Goal: Task Accomplishment & Management: Use online tool/utility

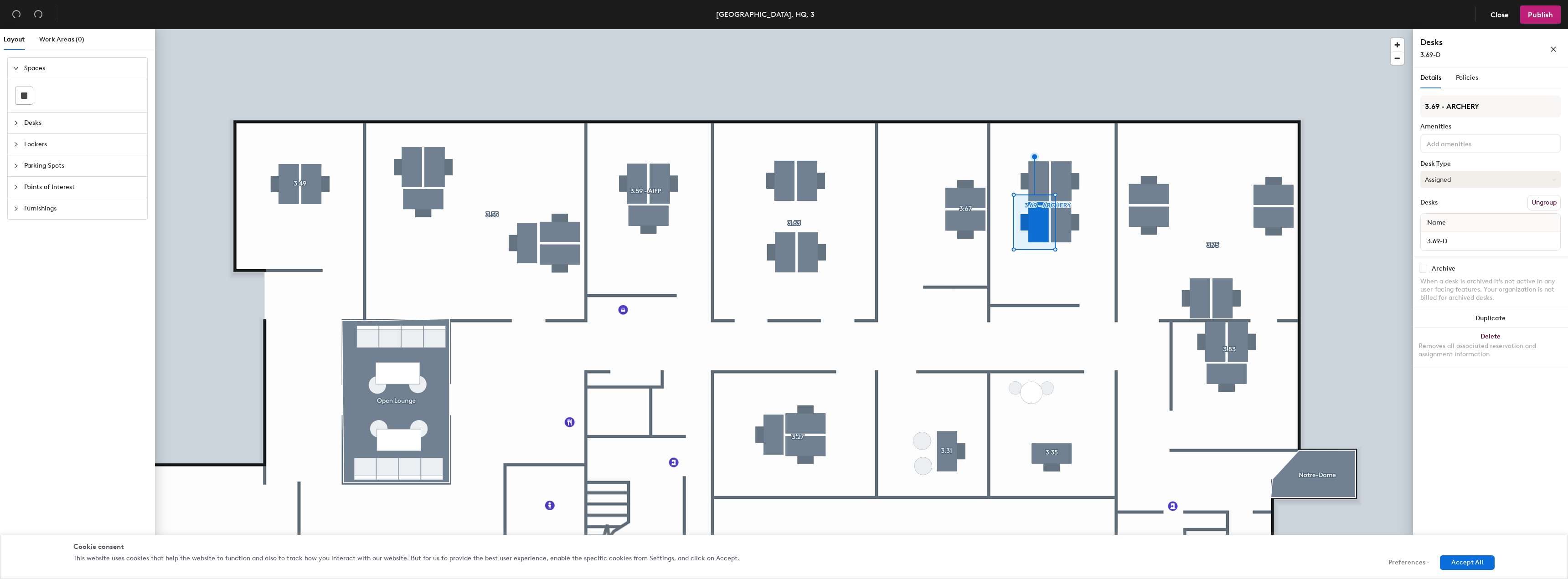
click at [1472, 187] on button "Assigned" at bounding box center [1490, 179] width 141 height 16
click at [1471, 187] on button "Assigned" at bounding box center [1490, 179] width 141 height 16
click at [1468, 80] on span "Policies" at bounding box center [1467, 77] width 23 height 8
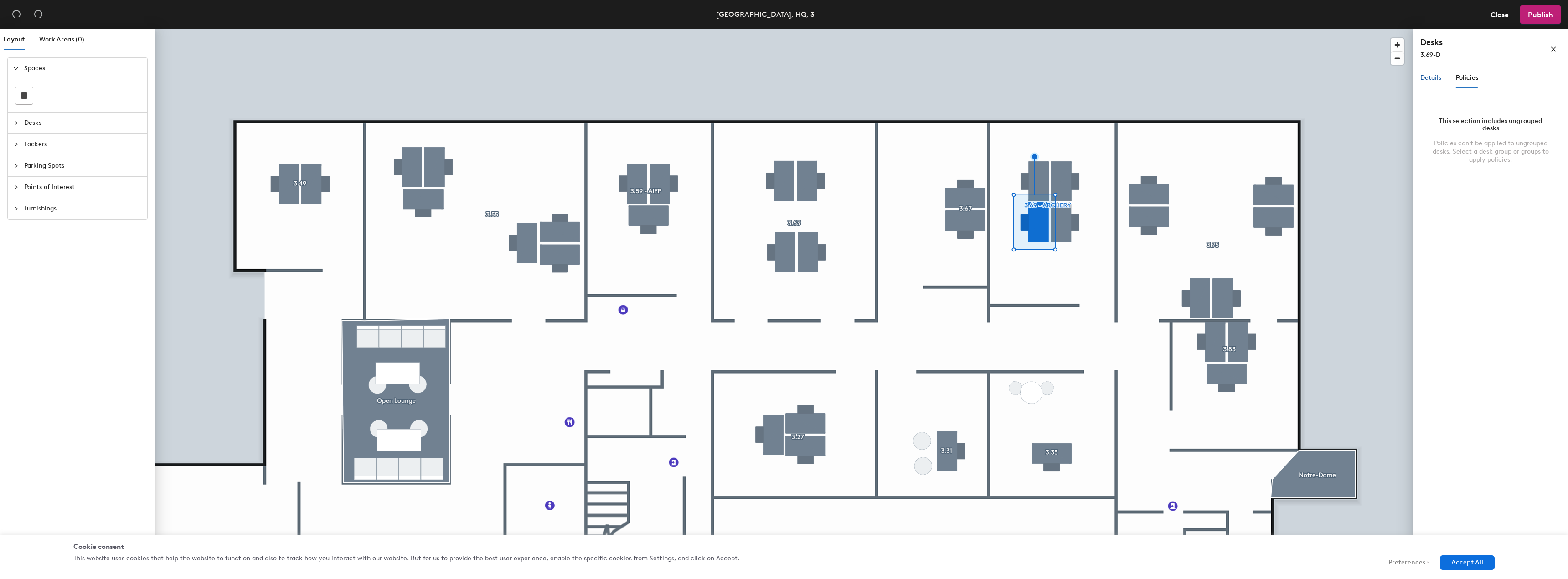
click at [1431, 79] on span "Details" at bounding box center [1430, 77] width 21 height 8
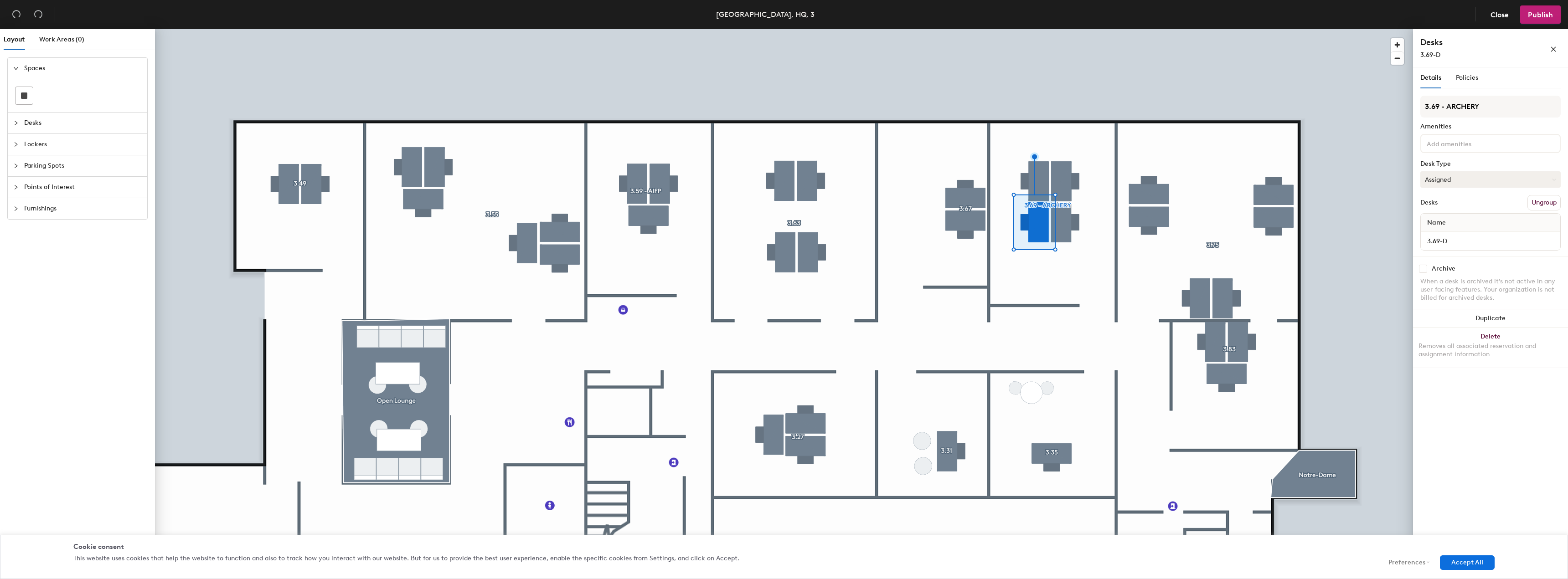
click at [1474, 181] on button "Assigned" at bounding box center [1490, 179] width 141 height 16
click at [1502, 19] on button "Close" at bounding box center [1499, 15] width 33 height 18
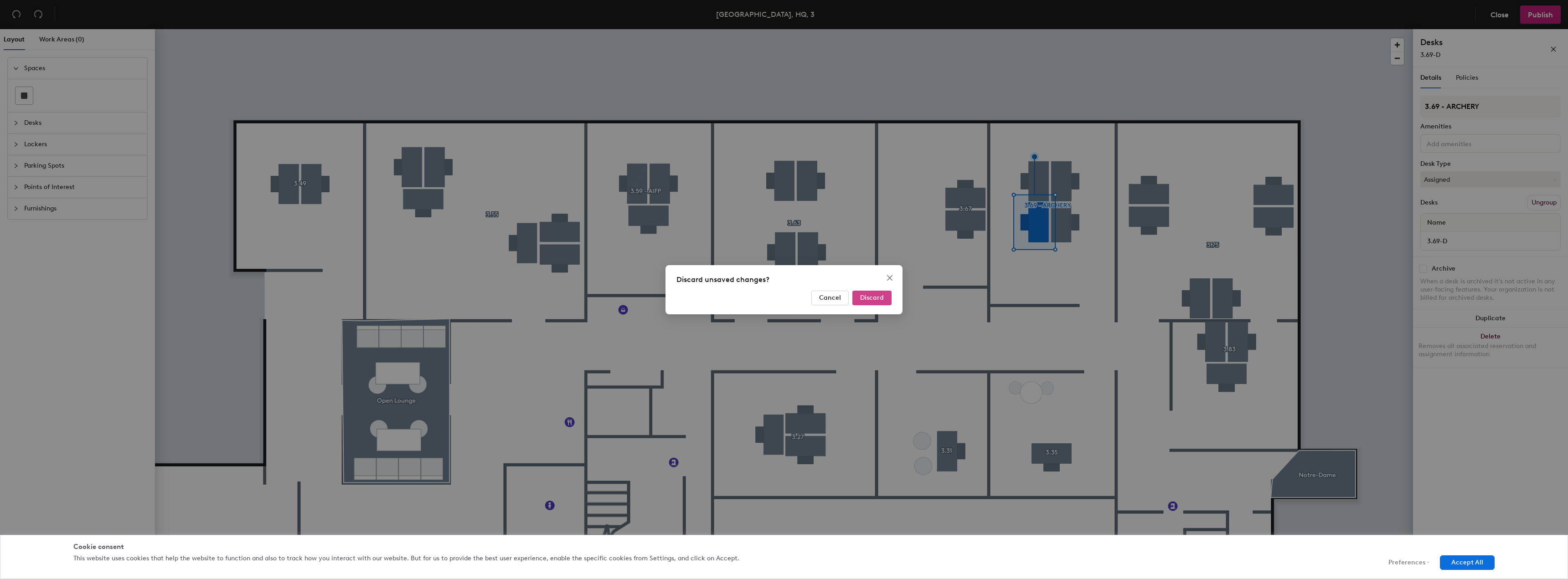
click at [883, 294] on span "Discard" at bounding box center [872, 297] width 24 height 8
